Goal: Task Accomplishment & Management: Use online tool/utility

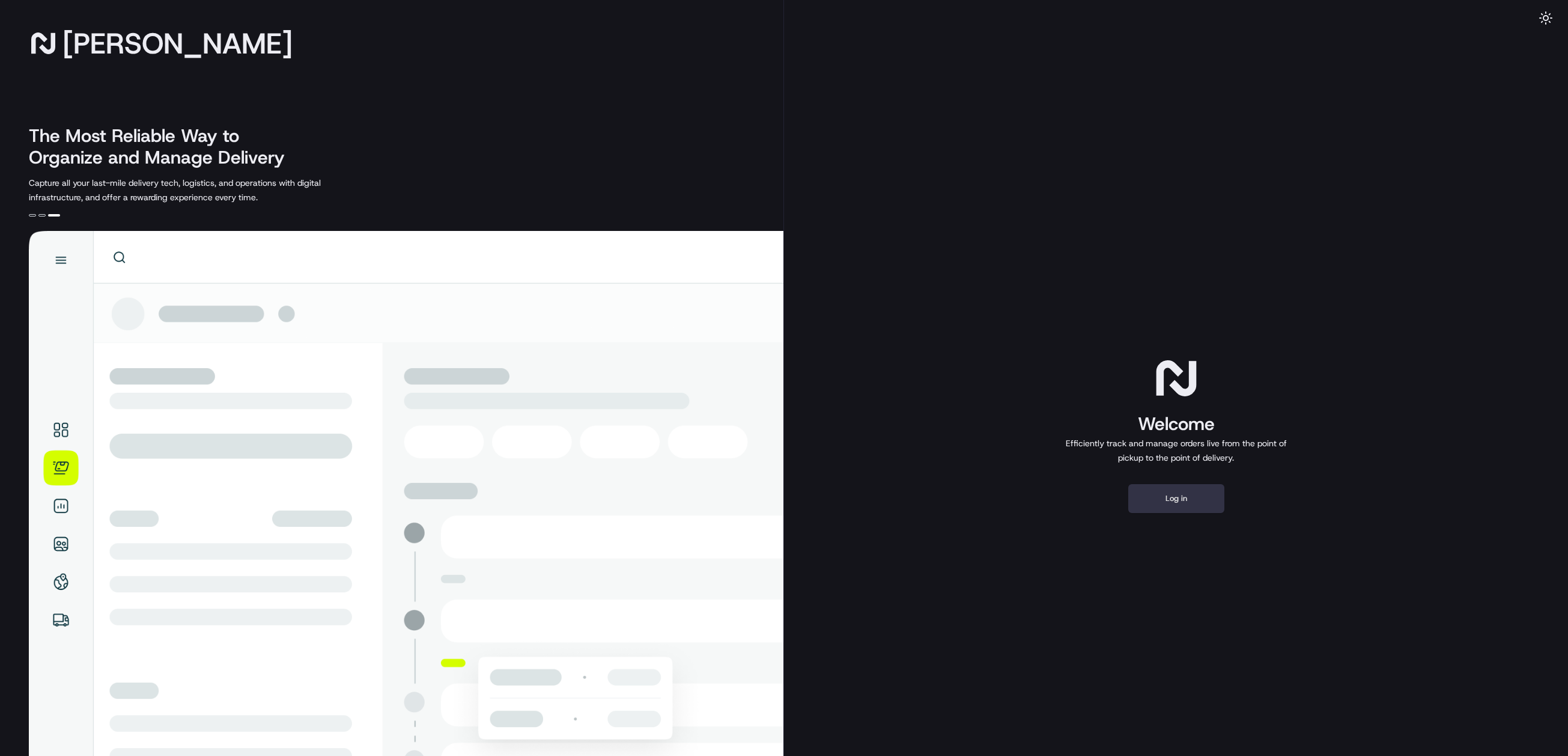
click at [1160, 489] on button "Log in" at bounding box center [1176, 498] width 96 height 28
